Goal: Find specific page/section: Find specific page/section

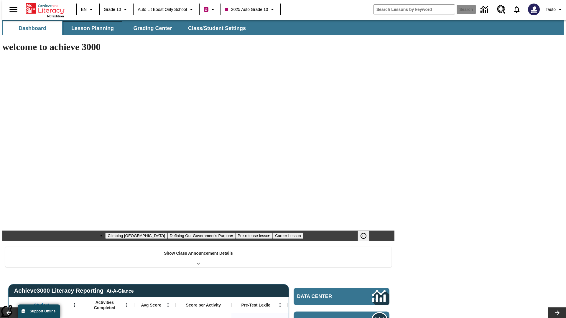
click at [90, 28] on button "Lesson Planning" at bounding box center [92, 28] width 59 height 14
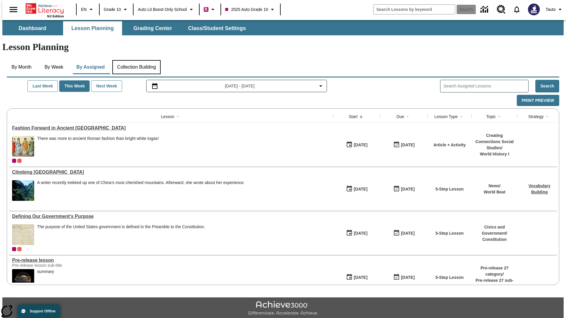
click at [136, 60] on button "Collection Building" at bounding box center [136, 67] width 48 height 14
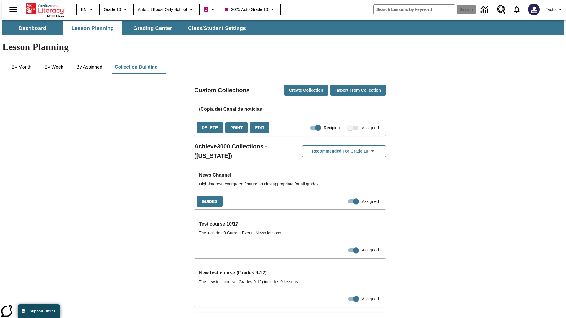
checkbox input "true"
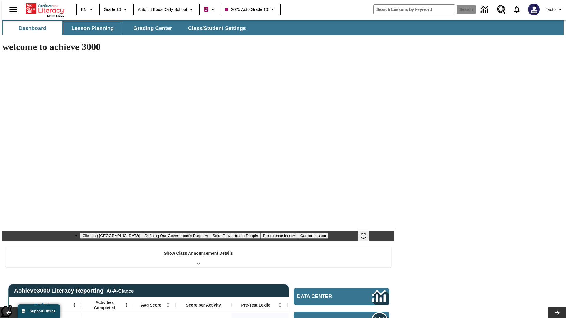
click at [90, 28] on button "Lesson Planning" at bounding box center [92, 28] width 59 height 14
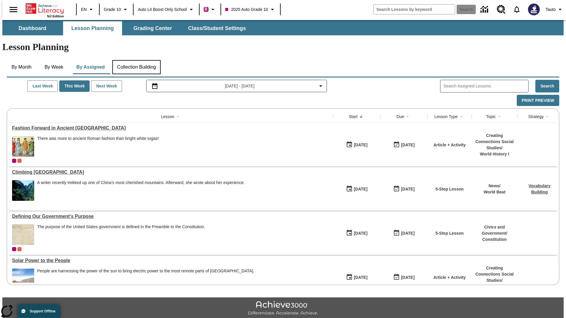
click at [136, 60] on button "Collection Building" at bounding box center [136, 67] width 48 height 14
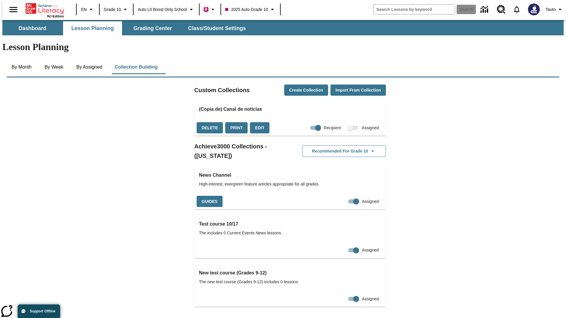
checkbox input "false"
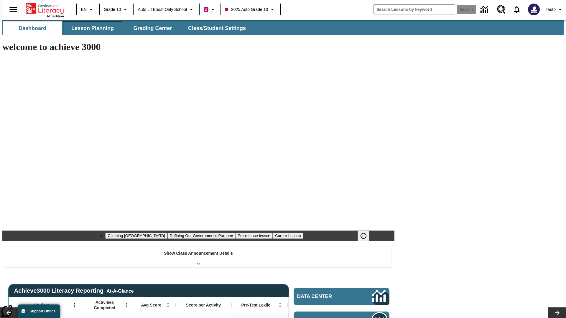
click at [90, 28] on button "Lesson Planning" at bounding box center [92, 28] width 59 height 14
